Goal: Task Accomplishment & Management: Use online tool/utility

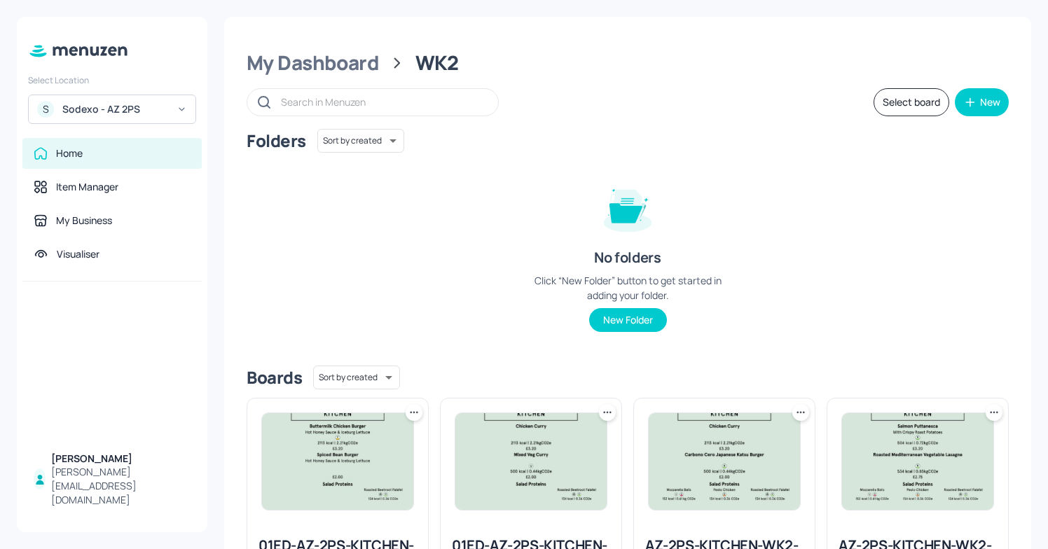
click at [141, 99] on div "S Sodexo - AZ 2PS" at bounding box center [112, 109] width 168 height 29
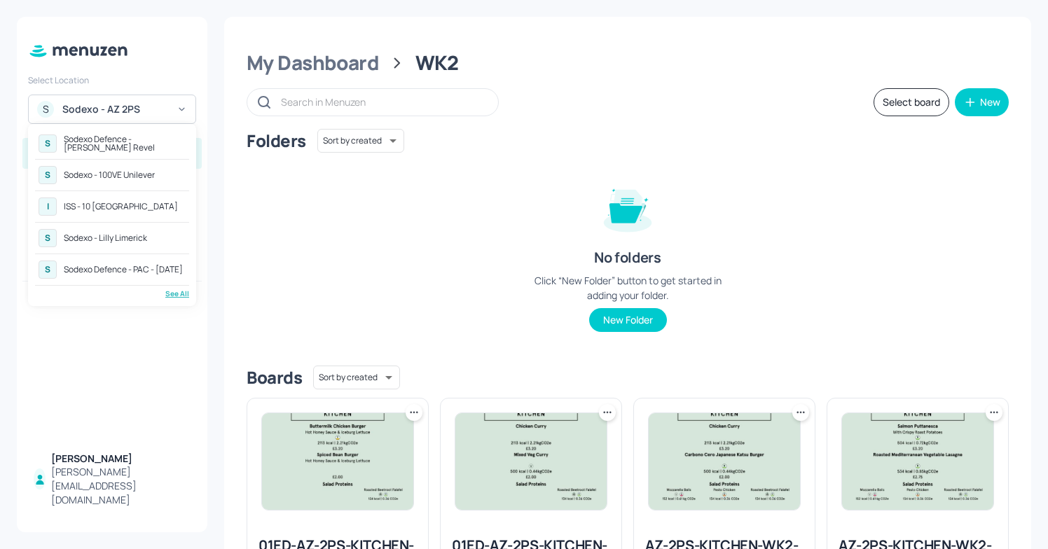
click at [179, 296] on div "See All" at bounding box center [112, 294] width 154 height 11
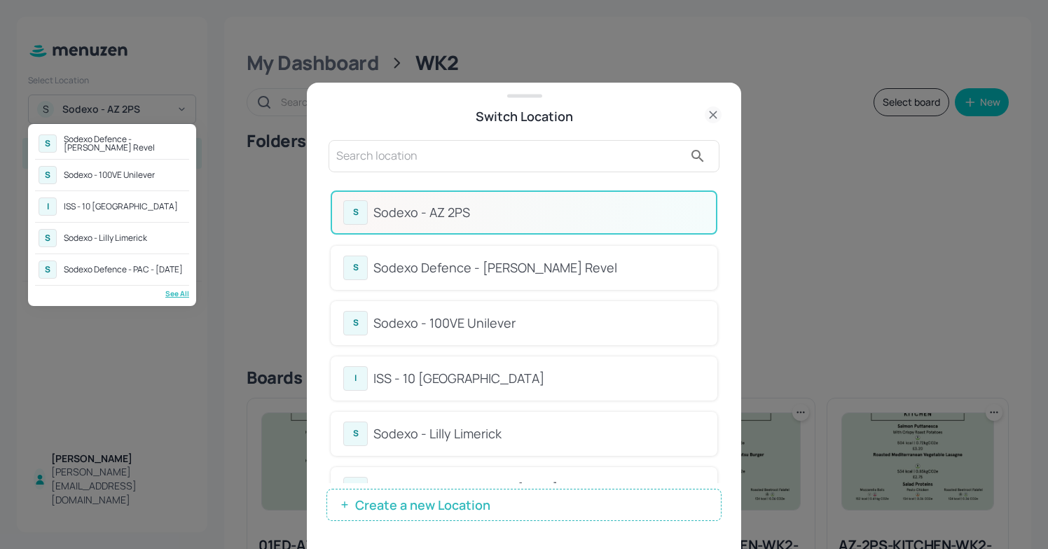
drag, startPoint x: 716, startPoint y: 228, endPoint x: 714, endPoint y: 284, distance: 56.1
click at [714, 284] on div at bounding box center [524, 274] width 1048 height 549
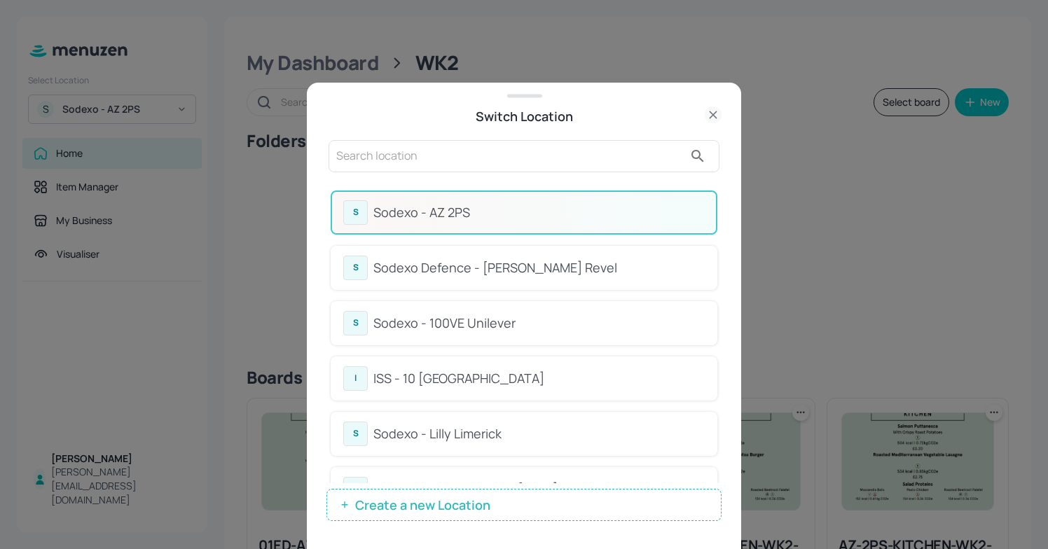
scroll to position [36, 0]
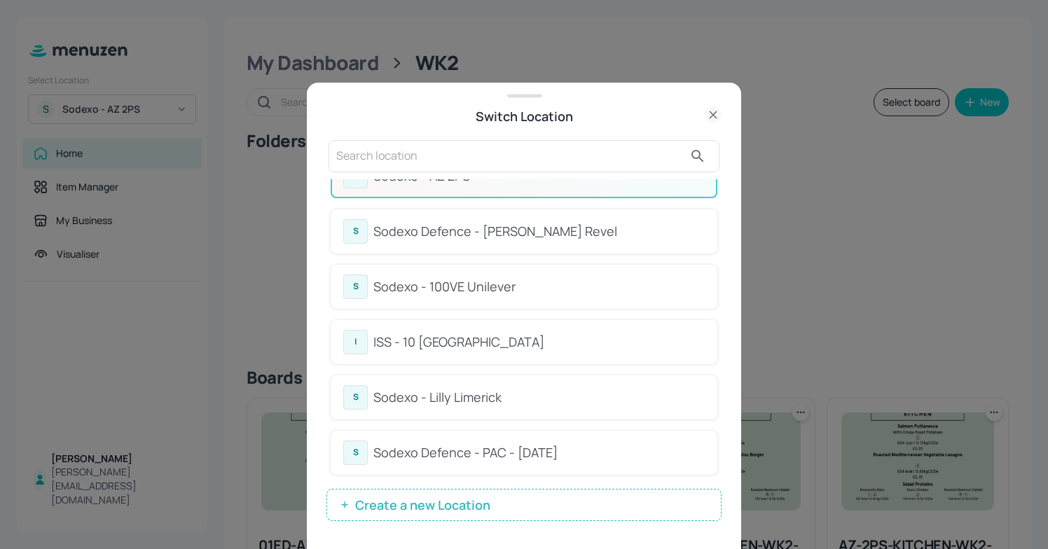
click at [513, 227] on div "Sodexo Defence - Newbold Revel" at bounding box center [538, 231] width 331 height 19
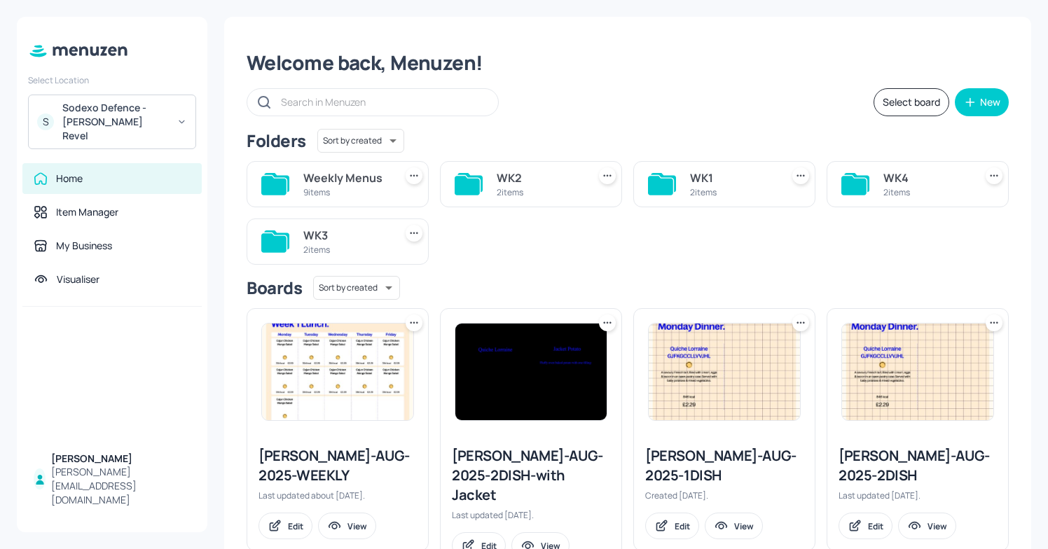
click at [172, 116] on div "S Sodexo Defence - Newbold Revel" at bounding box center [112, 122] width 168 height 55
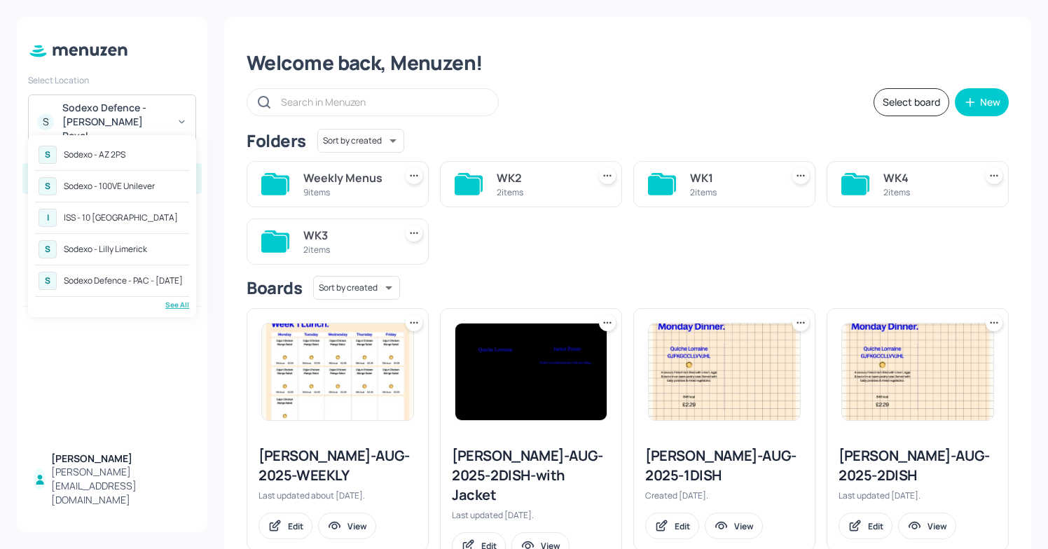
click at [180, 310] on div "See All" at bounding box center [112, 305] width 154 height 11
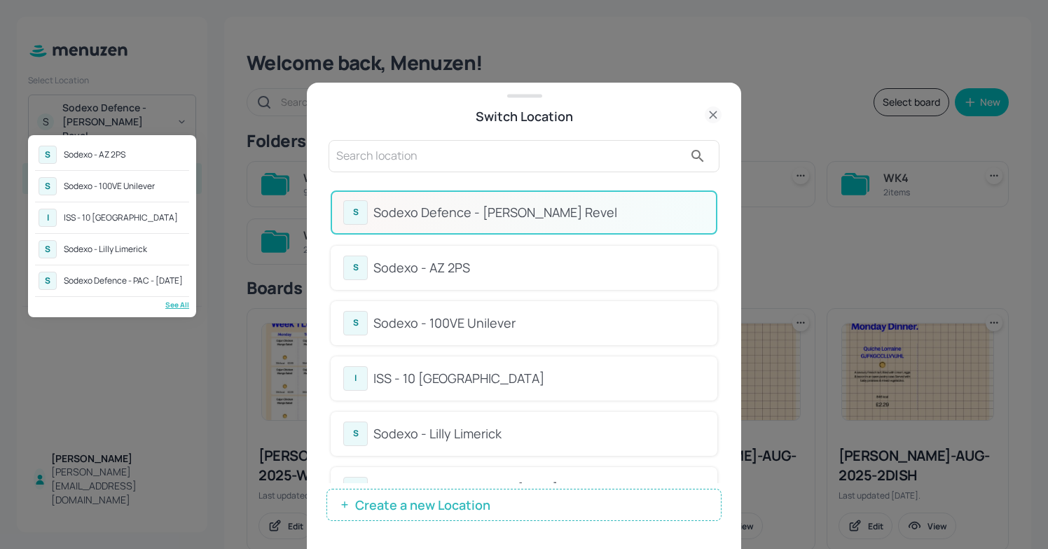
drag, startPoint x: 717, startPoint y: 235, endPoint x: 719, endPoint y: 291, distance: 56.1
click at [719, 291] on div at bounding box center [524, 274] width 1048 height 549
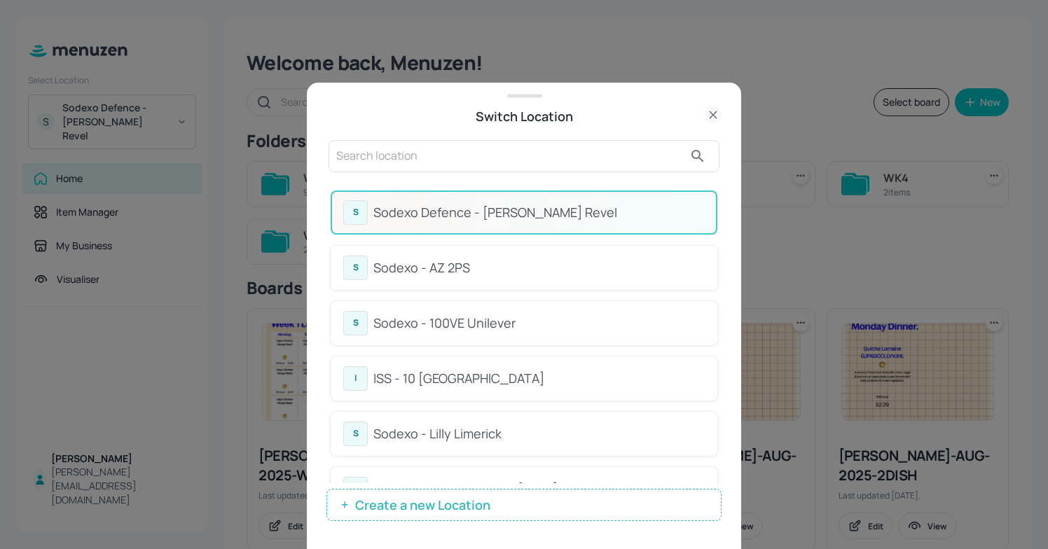
click at [494, 268] on div "Sodexo - AZ 2PS" at bounding box center [538, 267] width 331 height 19
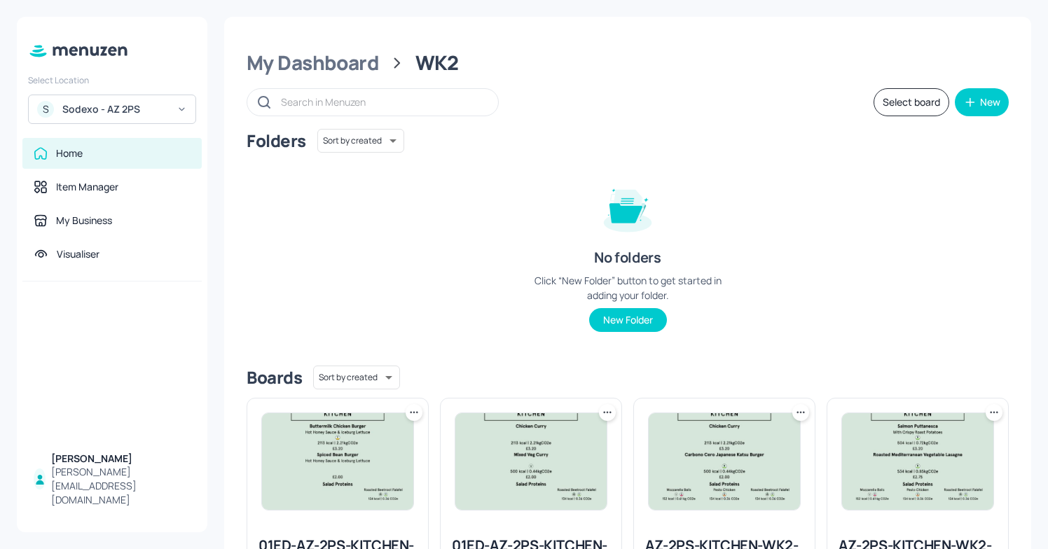
click at [452, 147] on div "Folders Sort by created id ​" at bounding box center [627, 141] width 762 height 24
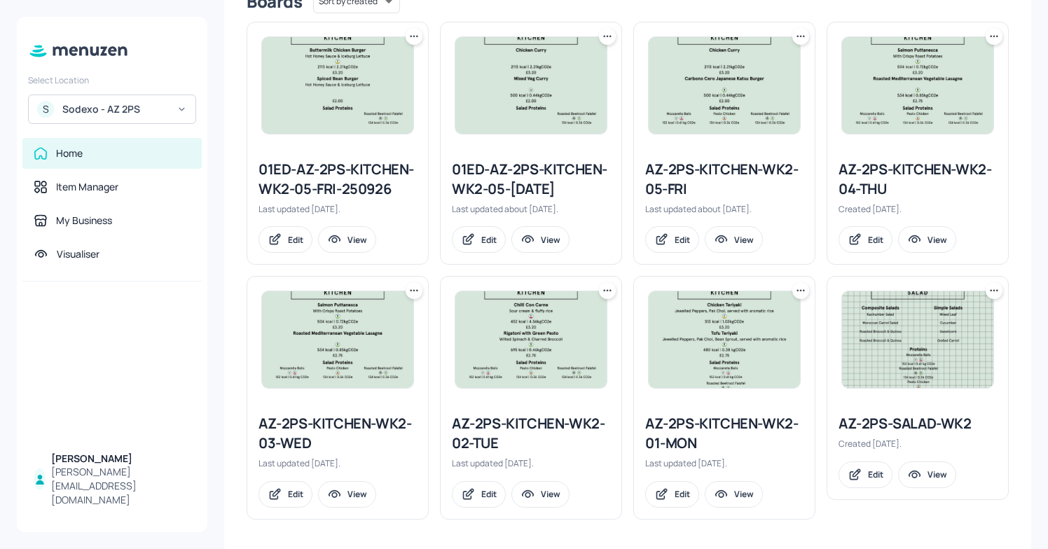
scroll to position [380, 0]
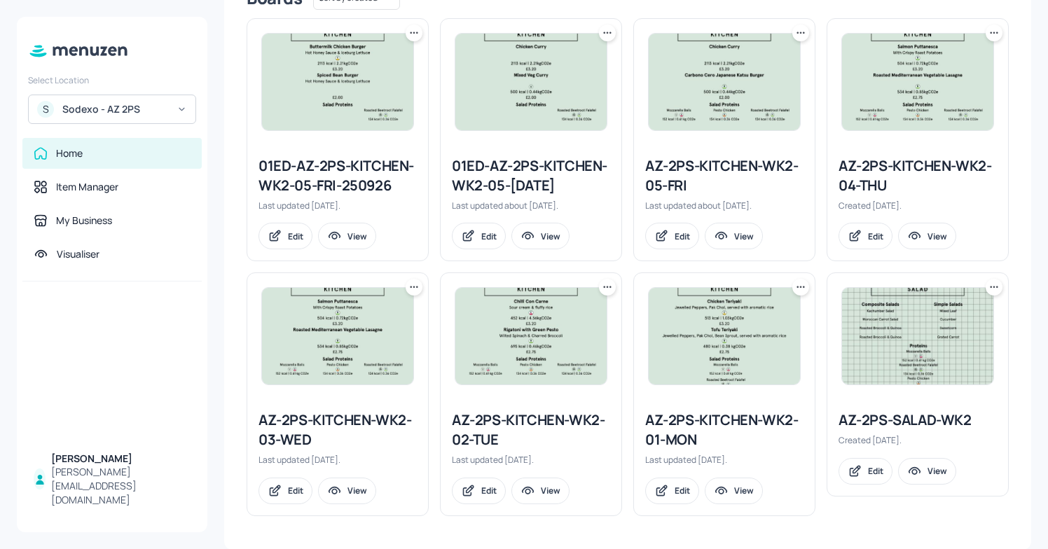
click at [172, 108] on div "S Sodexo - AZ 2PS" at bounding box center [112, 109] width 168 height 29
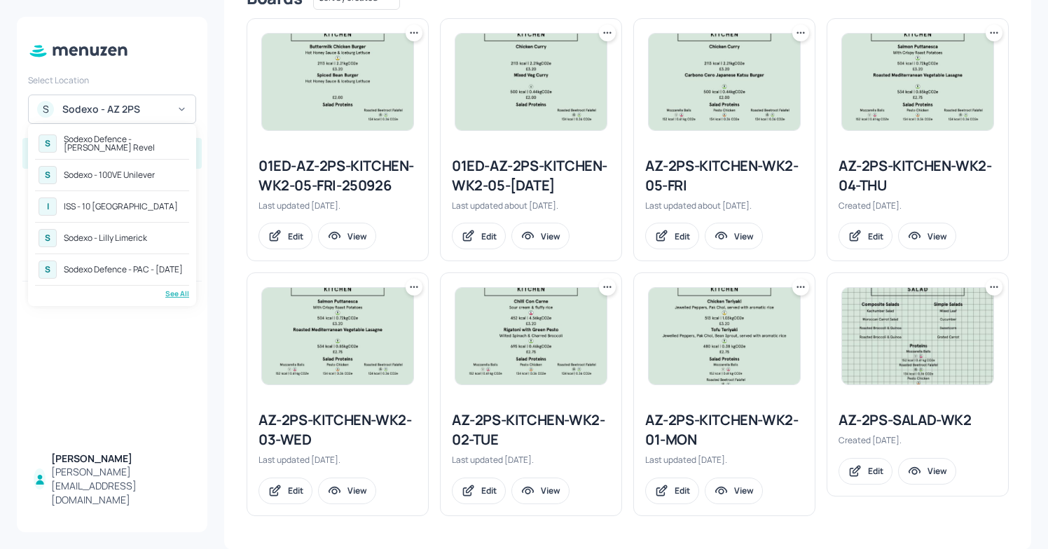
click at [172, 298] on div "See All" at bounding box center [112, 294] width 154 height 11
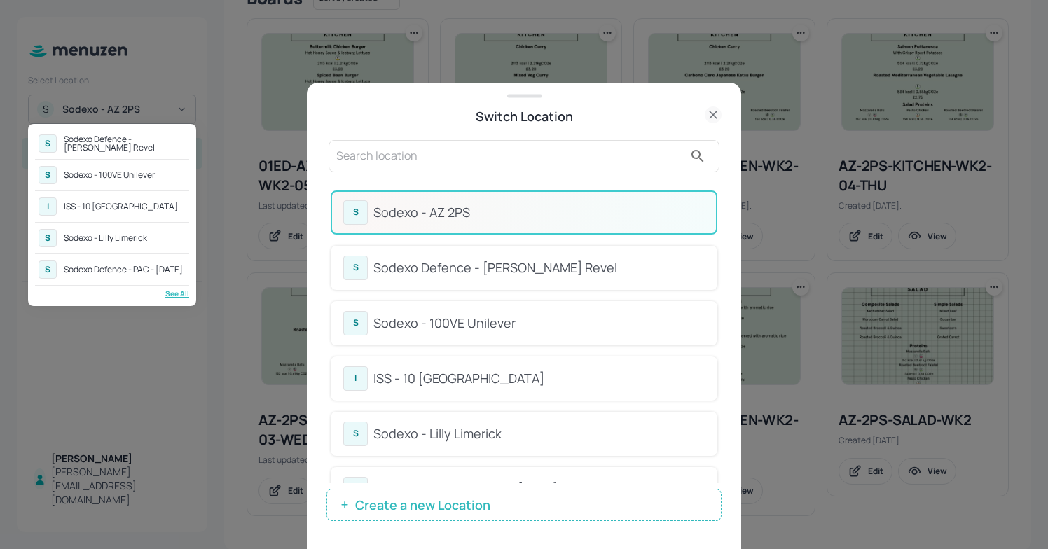
click at [725, 237] on div at bounding box center [524, 274] width 1048 height 549
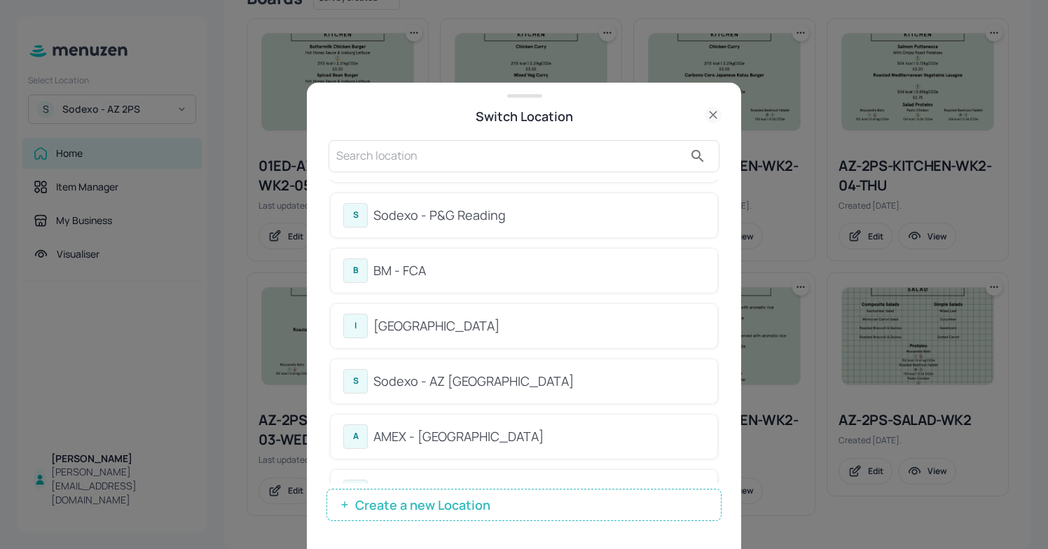
scroll to position [660, 0]
click at [549, 335] on div "[GEOGRAPHIC_DATA]" at bounding box center [538, 326] width 331 height 19
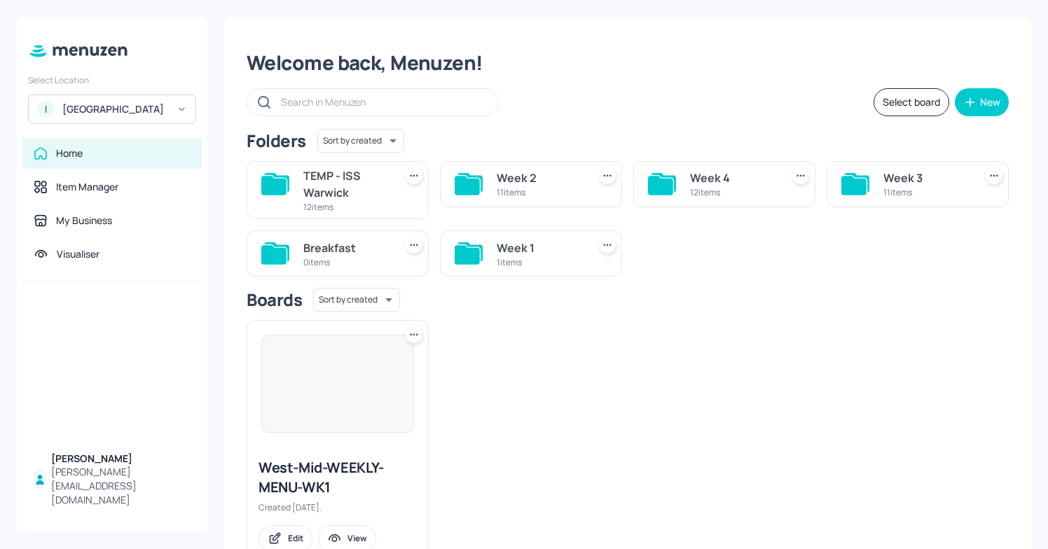
click at [345, 261] on div "0 items" at bounding box center [345, 262] width 85 height 12
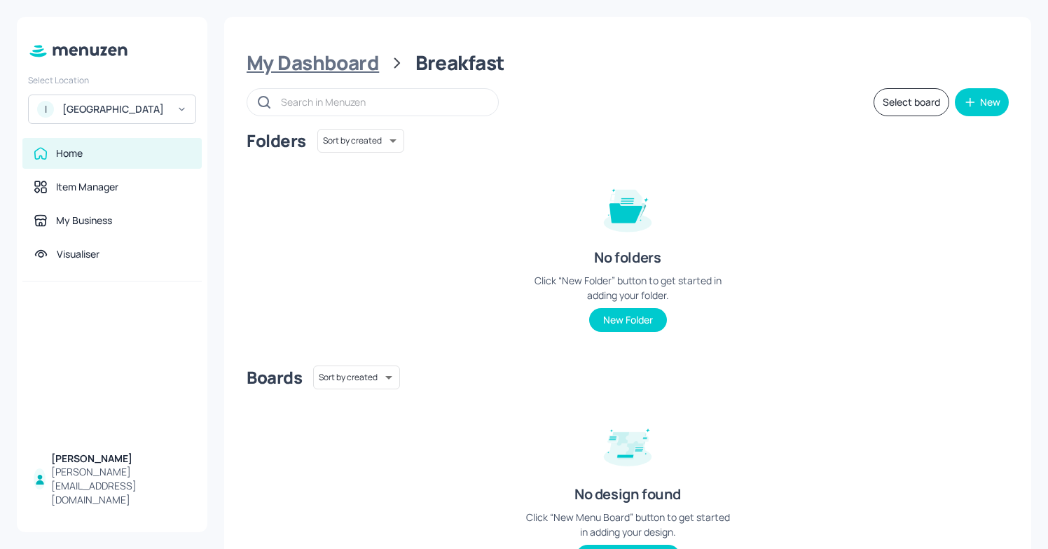
click at [327, 65] on div "My Dashboard" at bounding box center [312, 62] width 132 height 25
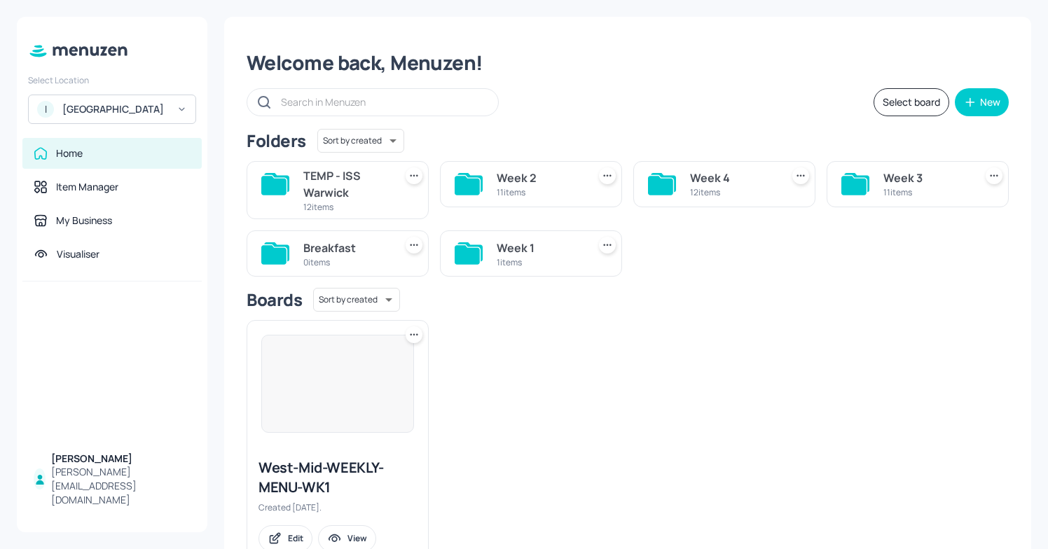
click at [536, 262] on div "1 items" at bounding box center [538, 262] width 85 height 12
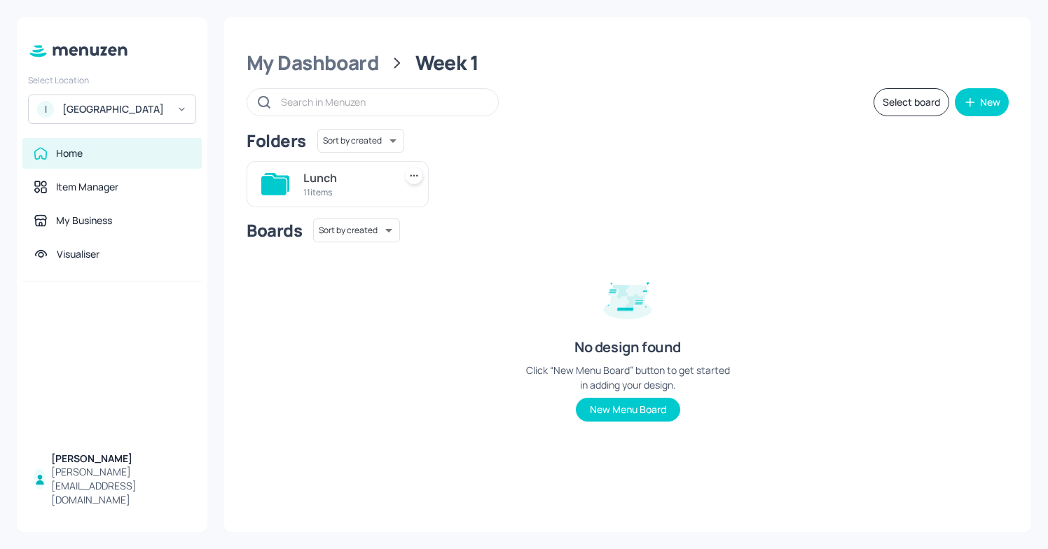
click at [331, 183] on div "Lunch" at bounding box center [345, 177] width 85 height 17
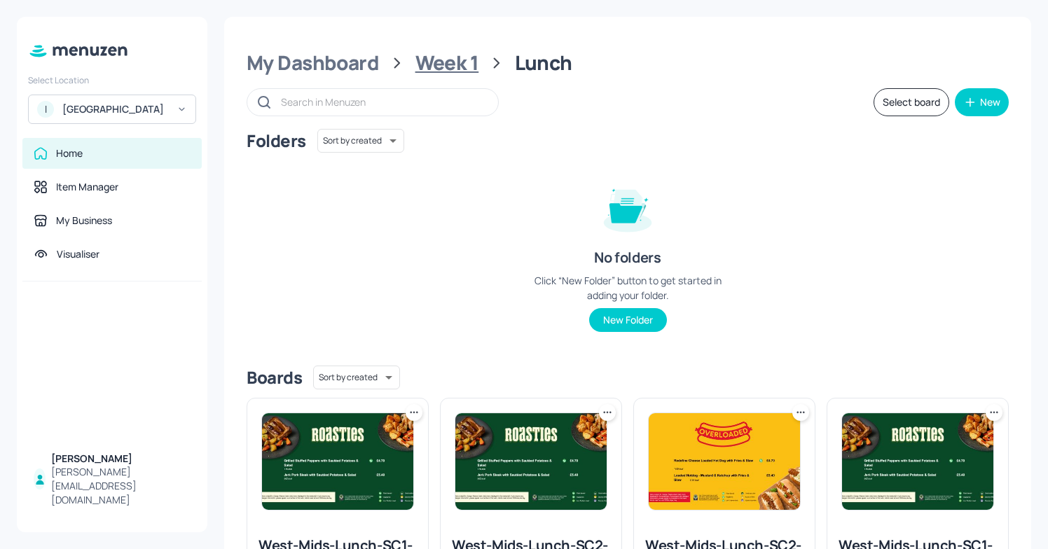
click at [427, 64] on div "Week 1" at bounding box center [447, 62] width 64 height 25
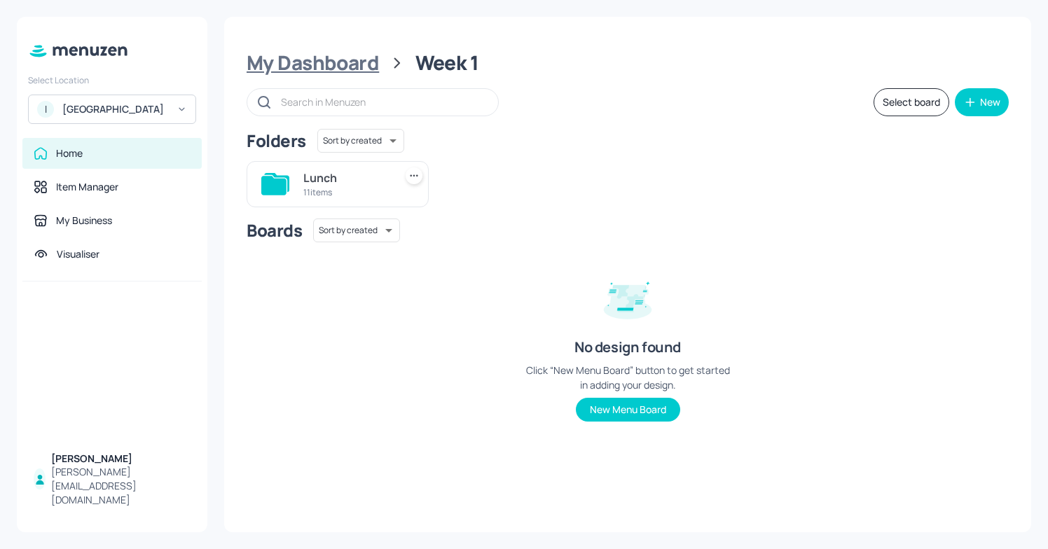
click at [333, 64] on div "My Dashboard" at bounding box center [312, 62] width 132 height 25
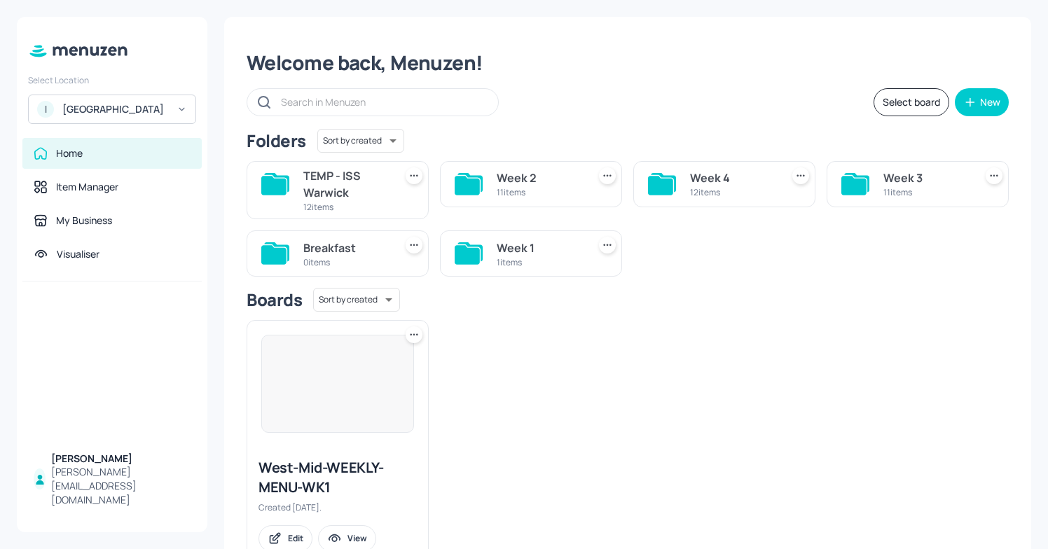
click at [344, 242] on div "Breakfast" at bounding box center [345, 247] width 85 height 17
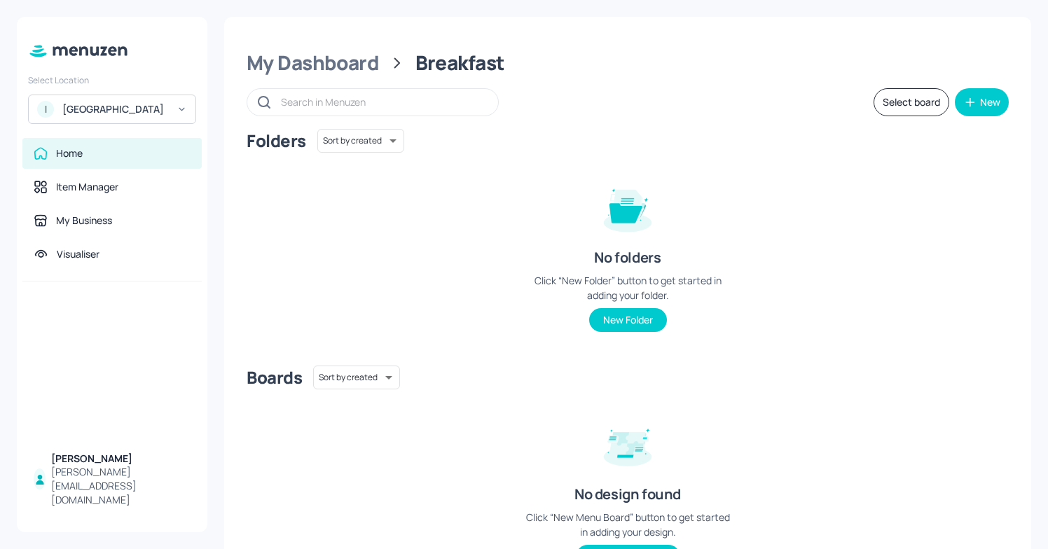
scroll to position [76, 0]
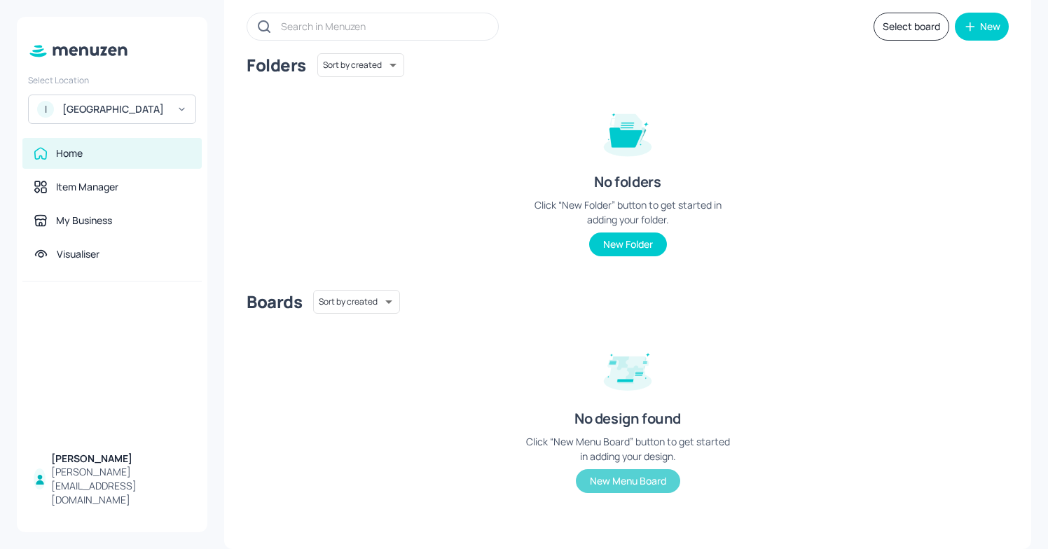
click at [638, 487] on button "New Menu Board" at bounding box center [628, 481] width 104 height 24
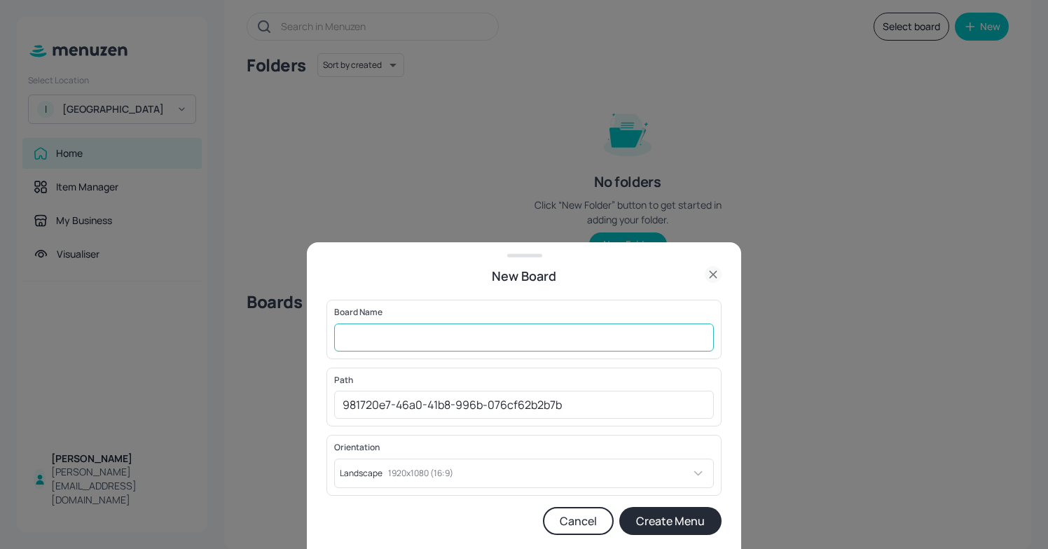
click at [424, 335] on input "text" at bounding box center [524, 338] width 380 height 28
type input "B"
click at [397, 337] on input "WestMids Breakfast" at bounding box center [524, 338] width 380 height 28
click at [499, 328] on input "WestMids Breakfast" at bounding box center [524, 338] width 380 height 28
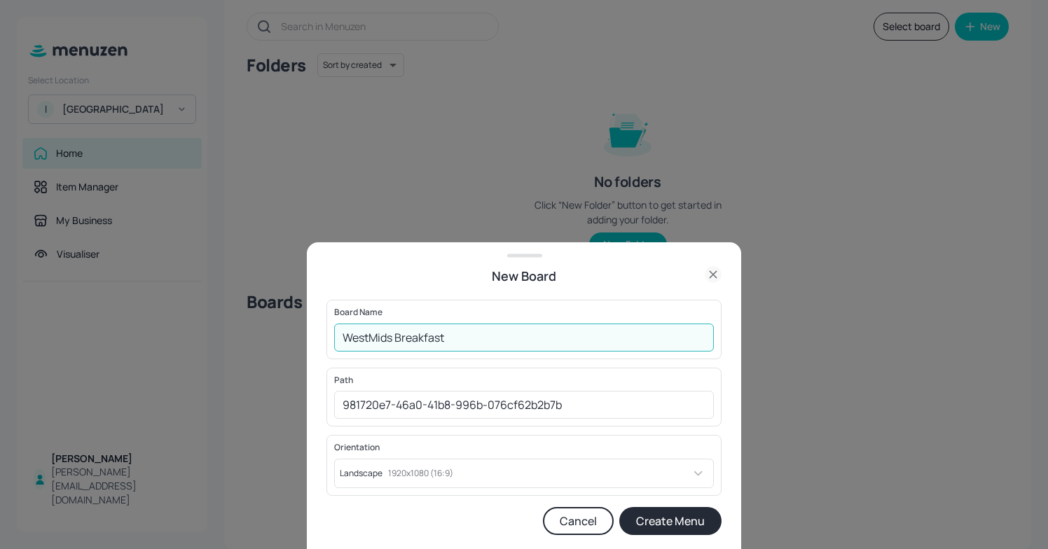
click at [395, 340] on input "WestMids Breakfast" at bounding box center [524, 338] width 380 height 28
type input "WestMids-Breakfast"
click at [662, 510] on button "Create Menu" at bounding box center [670, 521] width 102 height 28
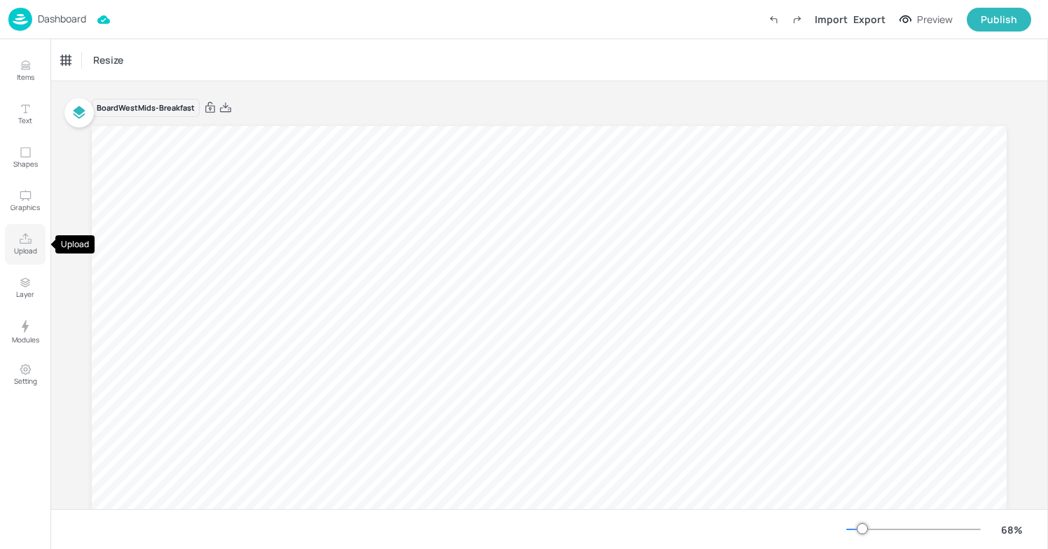
click at [25, 240] on icon "Upload" at bounding box center [25, 238] width 13 height 13
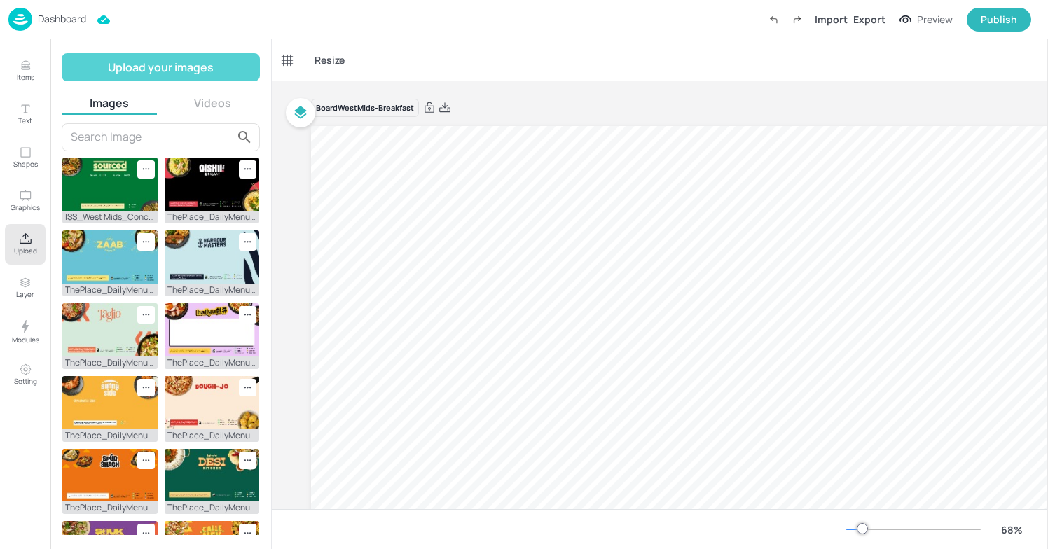
click at [201, 66] on button "Upload your images" at bounding box center [161, 67] width 198 height 28
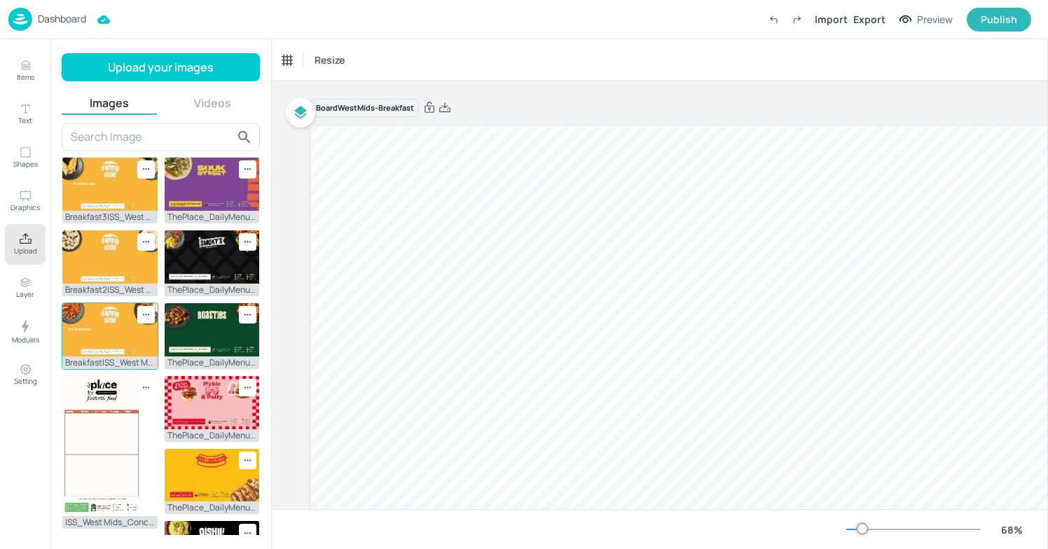
click at [104, 326] on img at bounding box center [109, 329] width 95 height 53
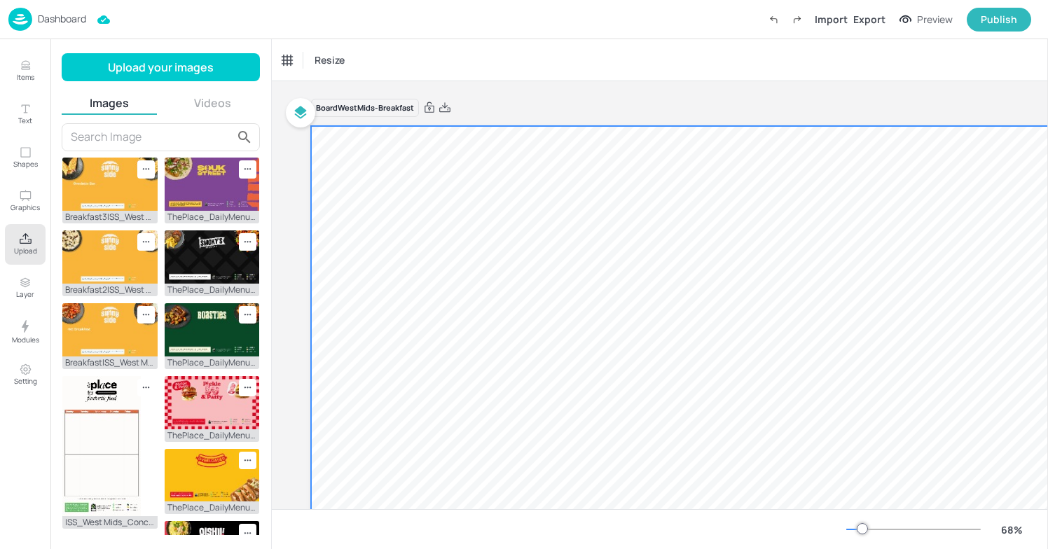
drag, startPoint x: 104, startPoint y: 326, endPoint x: 424, endPoint y: 299, distance: 321.2
click at [428, 298] on div "Items Text Shapes Graphics Upload Layer Modules Setting Items 110 Add Integrate…" at bounding box center [524, 274] width 1048 height 549
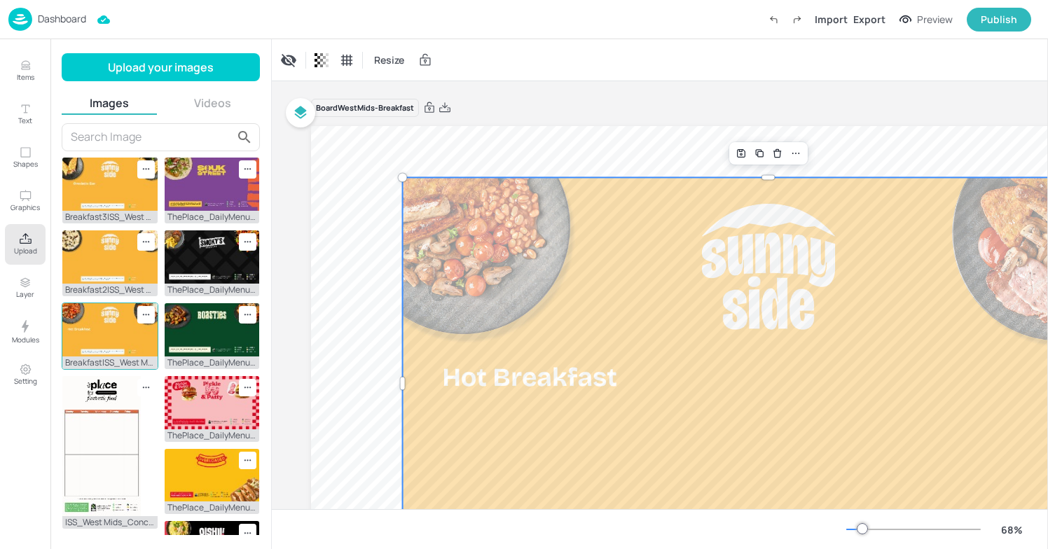
click at [90, 326] on img at bounding box center [109, 329] width 95 height 53
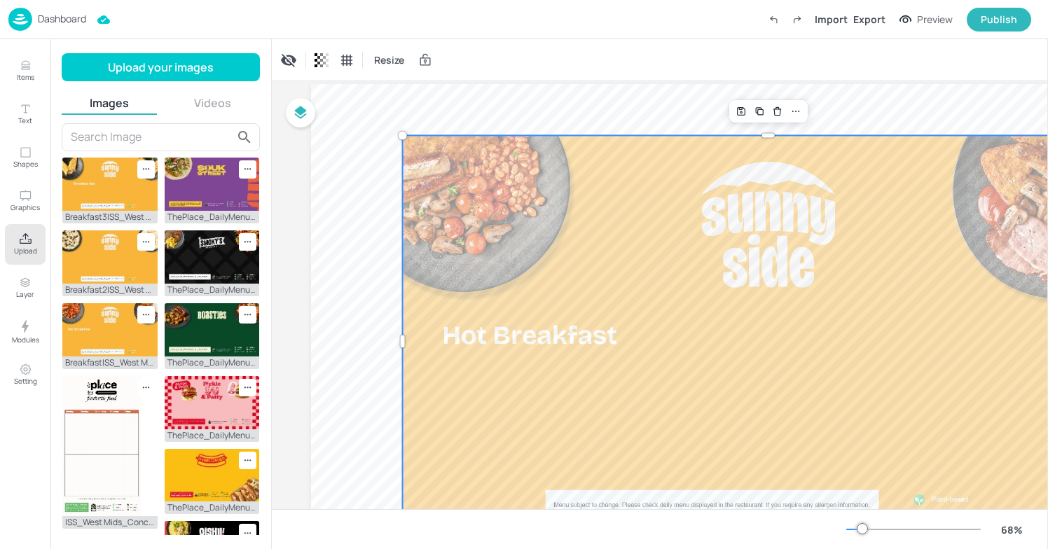
scroll to position [17, 0]
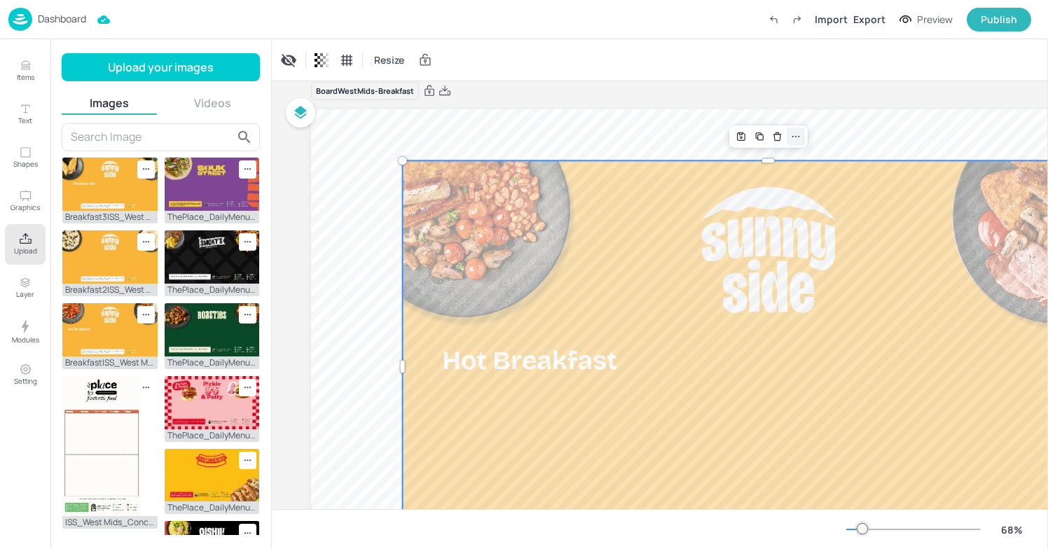
click at [790, 136] on icon at bounding box center [795, 136] width 11 height 11
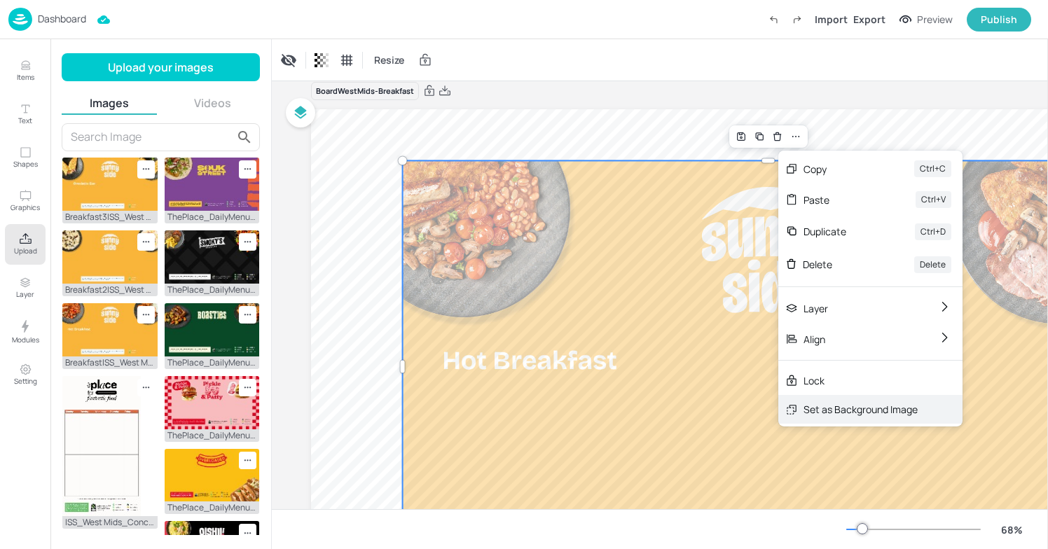
click at [857, 409] on div "Set as Background Image" at bounding box center [860, 409] width 114 height 15
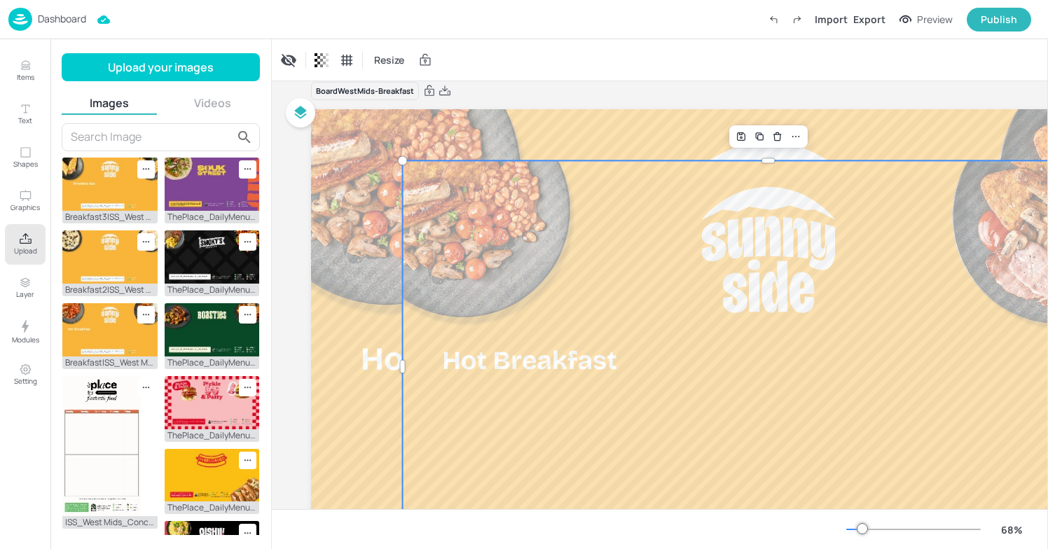
click at [680, 237] on div at bounding box center [769, 366] width 732 height 412
click at [776, 136] on icon "Delete" at bounding box center [777, 136] width 11 height 11
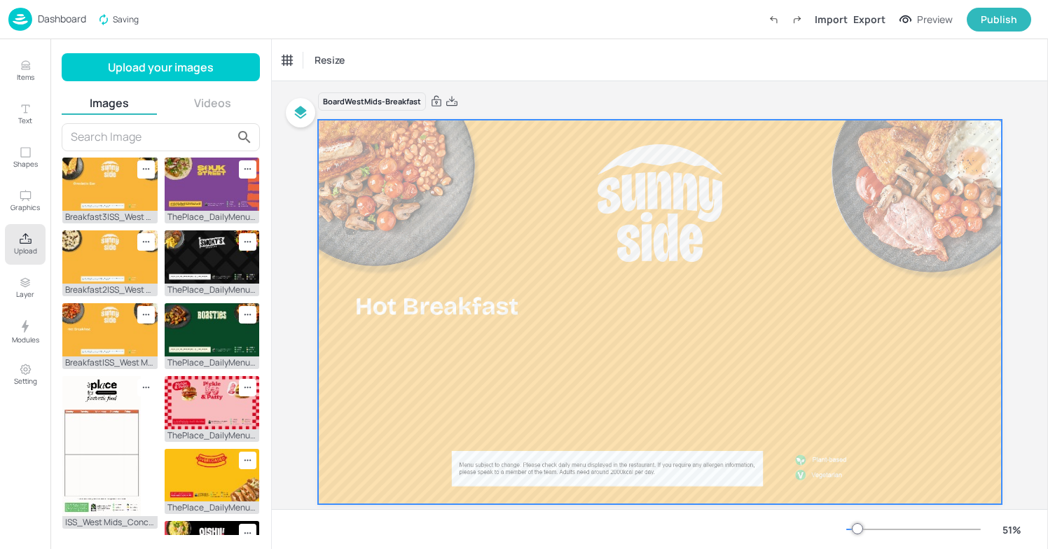
scroll to position [0, 0]
